Goal: Task Accomplishment & Management: Use online tool/utility

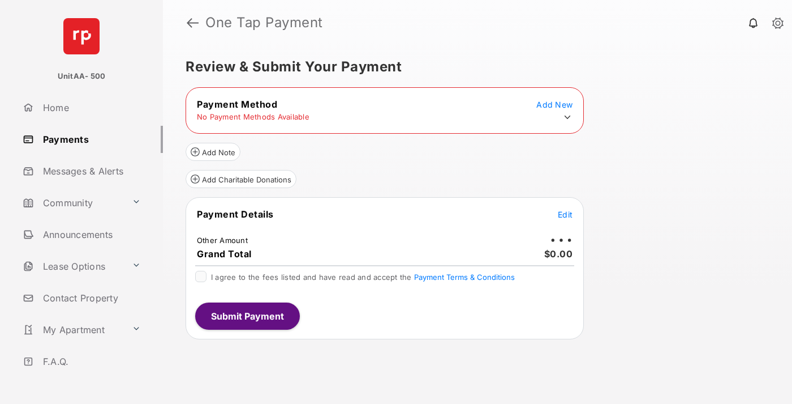
click at [568, 117] on icon at bounding box center [568, 117] width 10 height 10
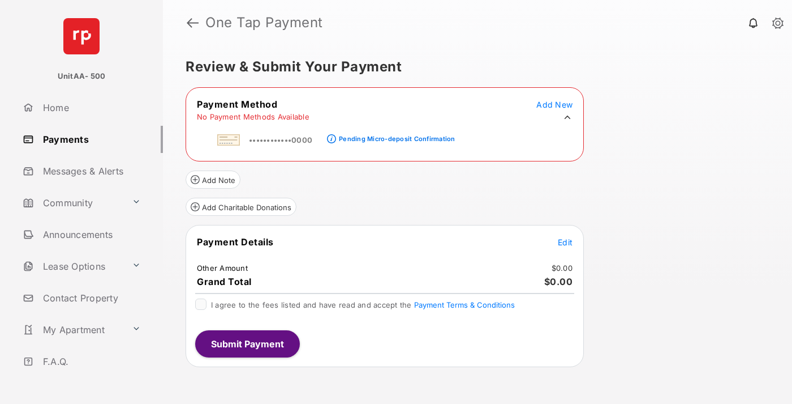
click at [395, 135] on div "Pending Micro-deposit Confirmation" at bounding box center [397, 139] width 116 height 8
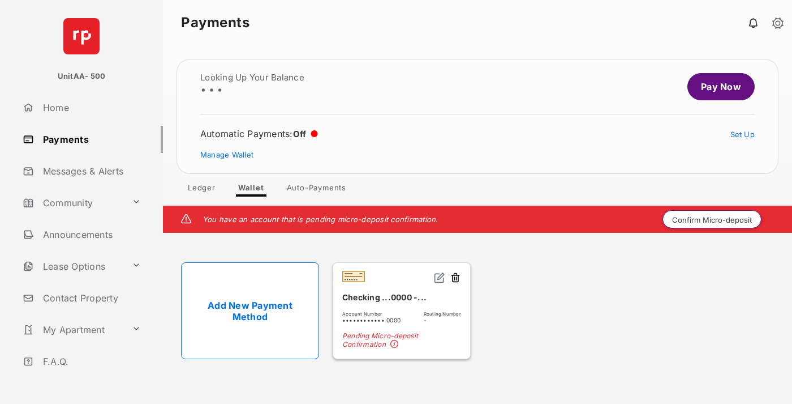
click at [713, 219] on button "Confirm Micro-deposit" at bounding box center [712, 219] width 99 height 18
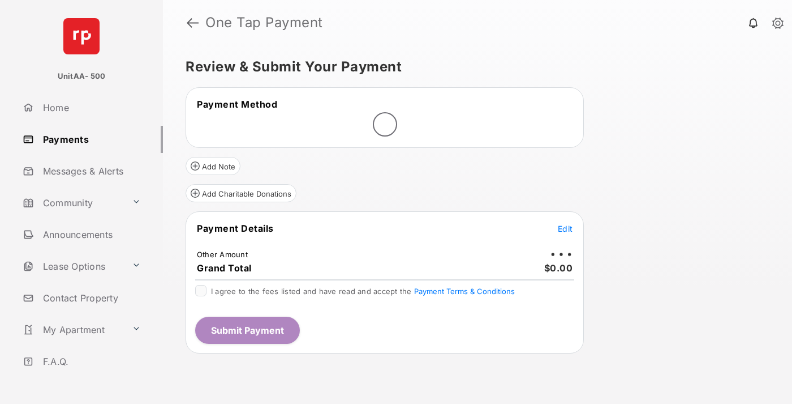
click at [566, 228] on span "Edit" at bounding box center [565, 229] width 15 height 10
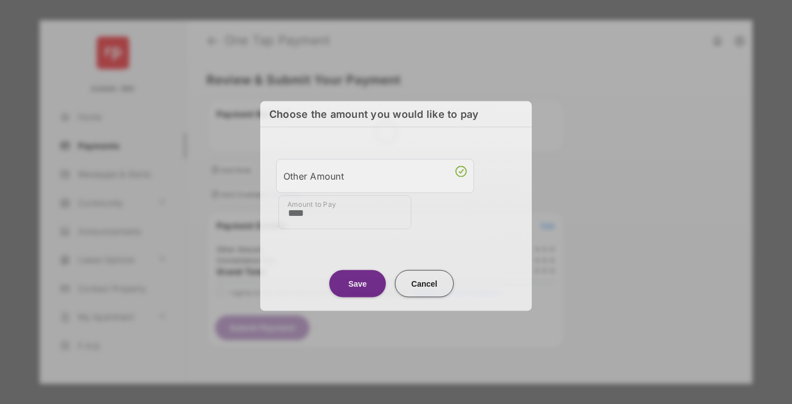
type input "****"
click at [358, 283] on button "Save" at bounding box center [357, 282] width 57 height 27
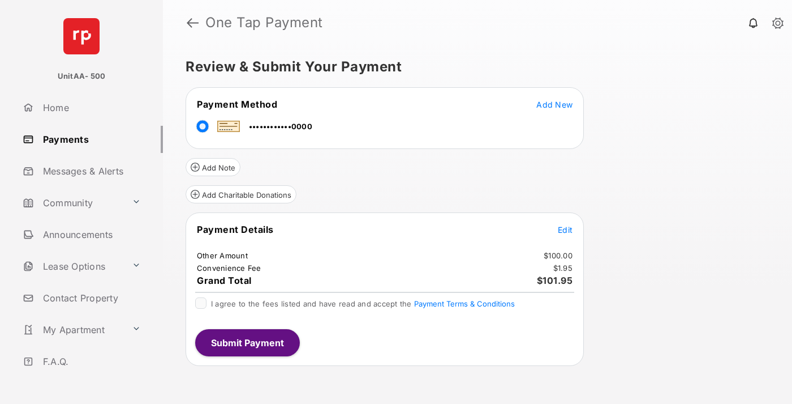
click at [566, 229] on span "Edit" at bounding box center [565, 230] width 15 height 10
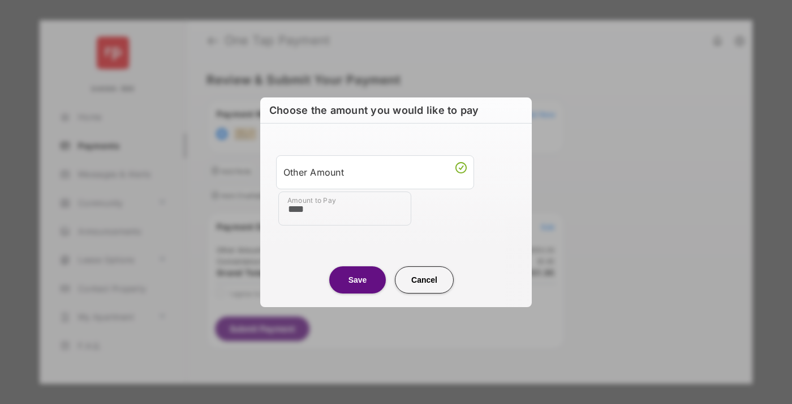
click at [358, 279] on button "Save" at bounding box center [357, 279] width 57 height 27
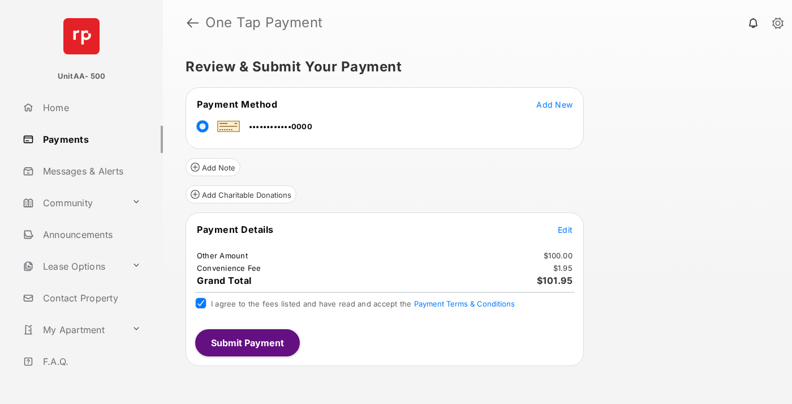
click at [247, 342] on button "Submit Payment" at bounding box center [247, 342] width 105 height 27
